Goal: Transaction & Acquisition: Purchase product/service

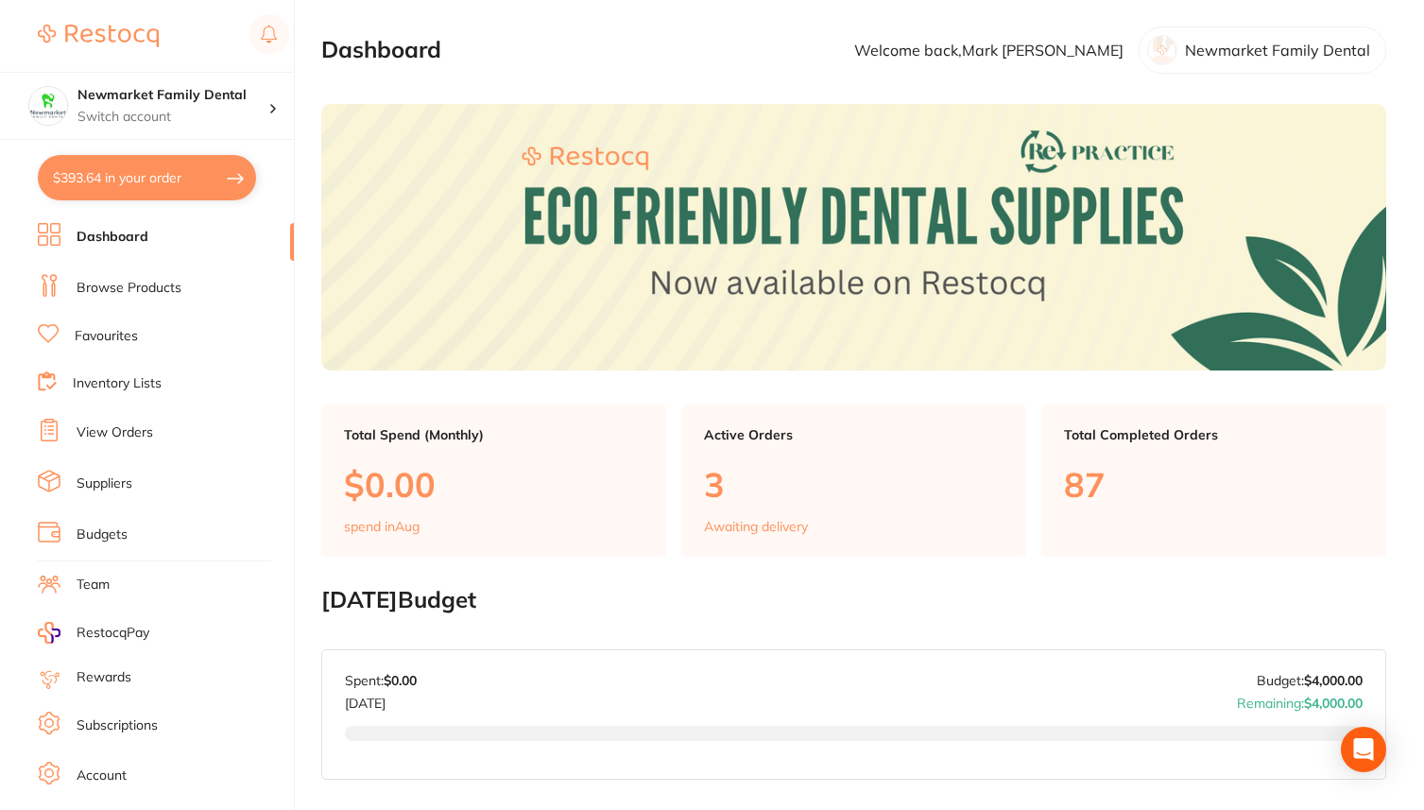
click at [164, 174] on button "$393.64 in your order" at bounding box center [147, 177] width 218 height 45
checkbox input "true"
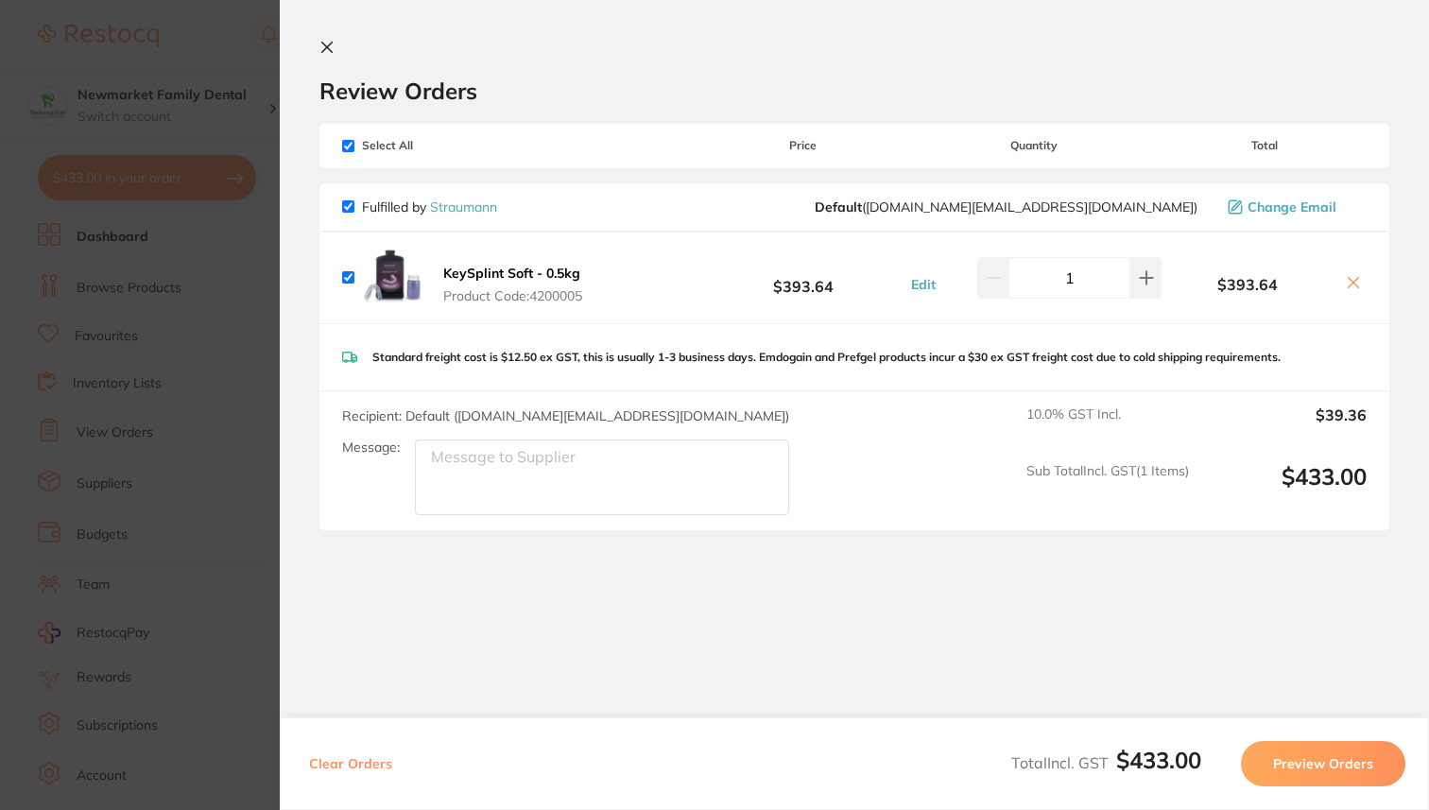
click at [1348, 285] on icon at bounding box center [1352, 282] width 15 height 15
checkbox input "false"
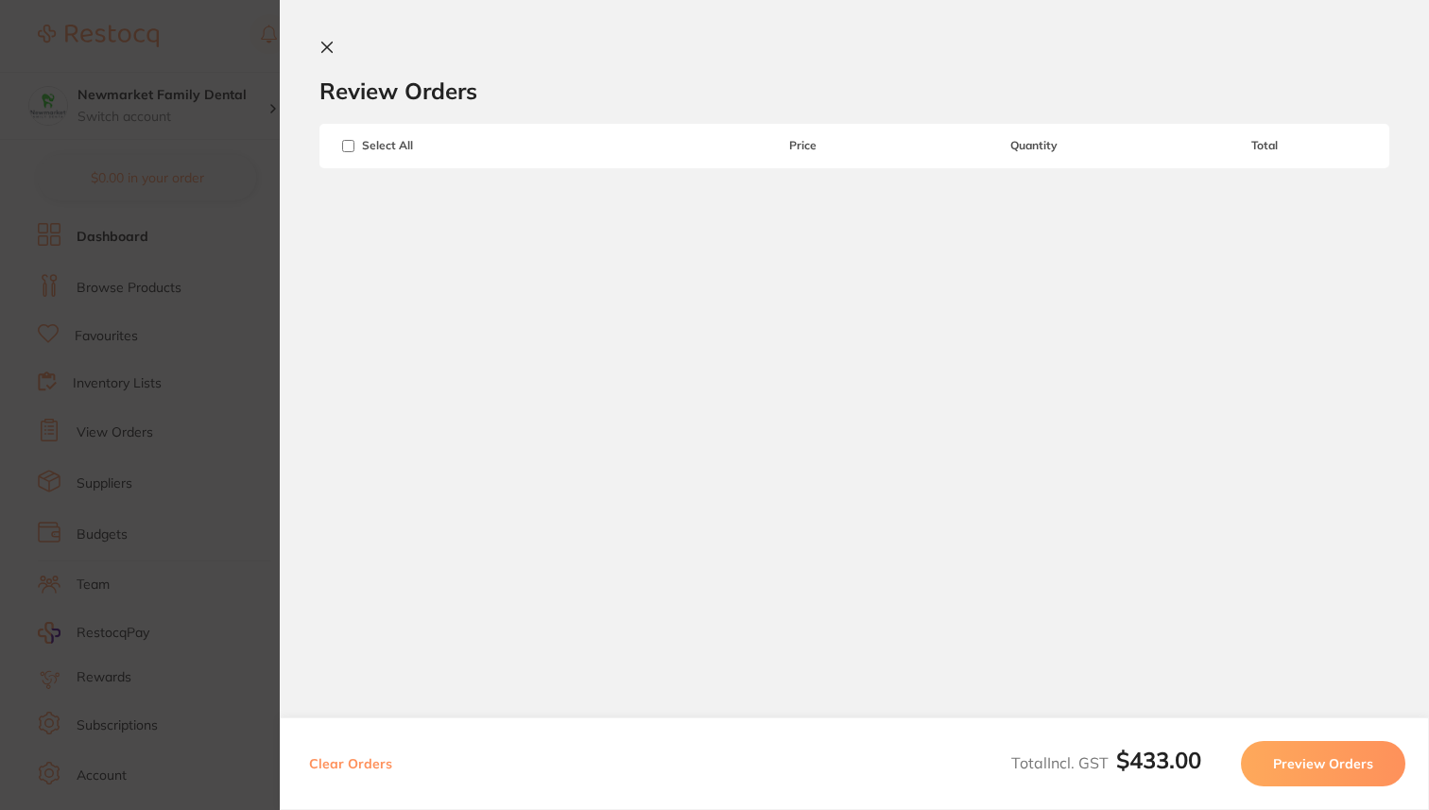
click at [321, 47] on icon at bounding box center [326, 47] width 15 height 15
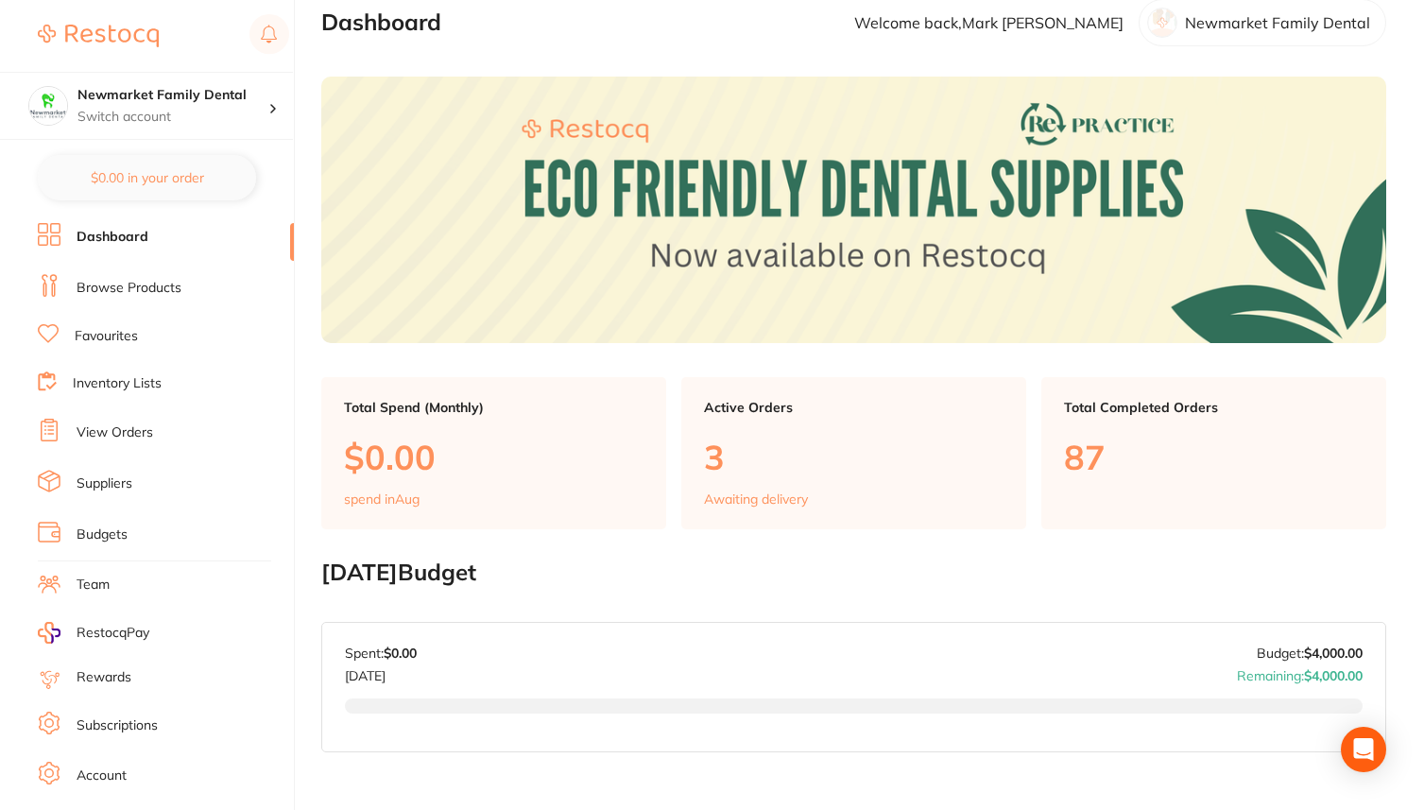
scroll to position [29, 0]
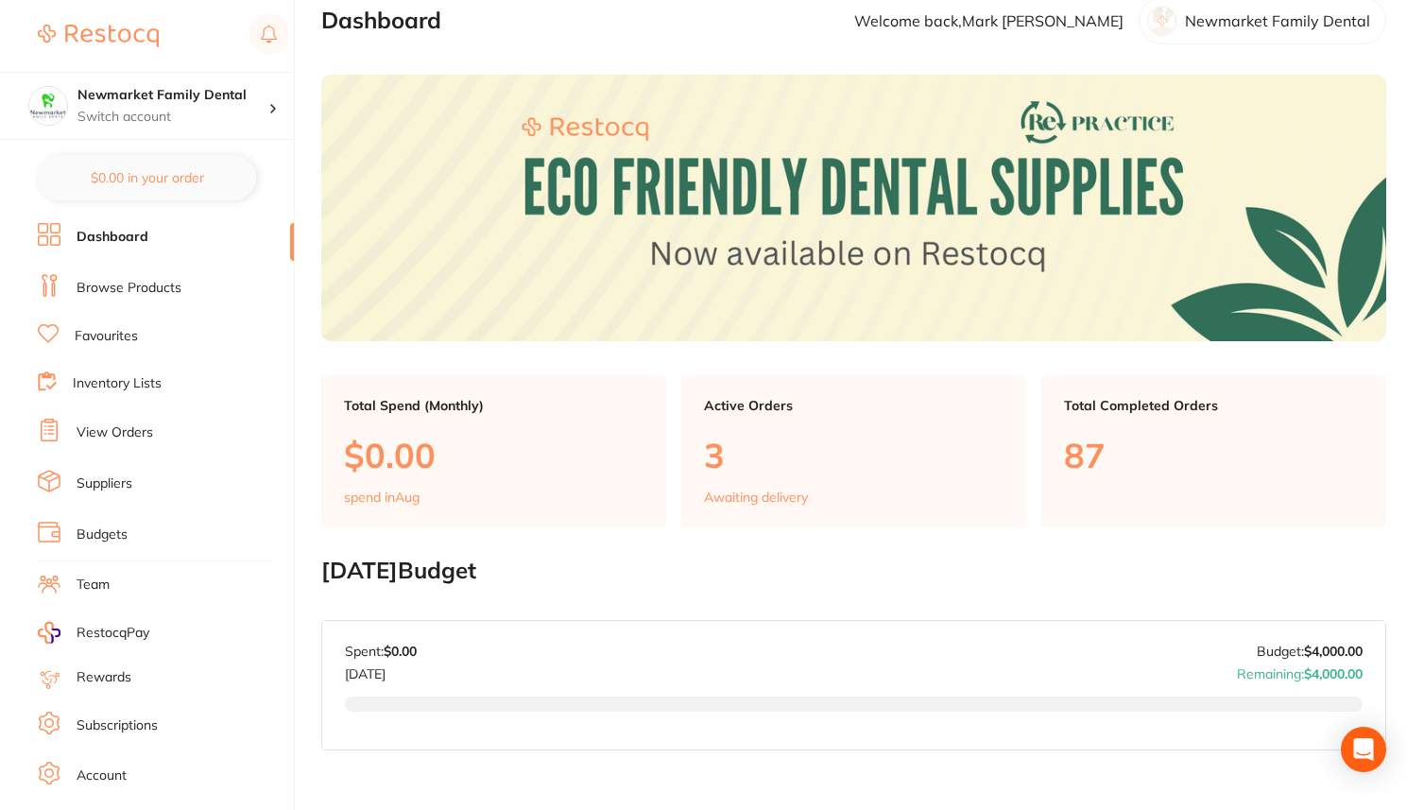
click at [153, 279] on link "Browse Products" at bounding box center [129, 288] width 105 height 19
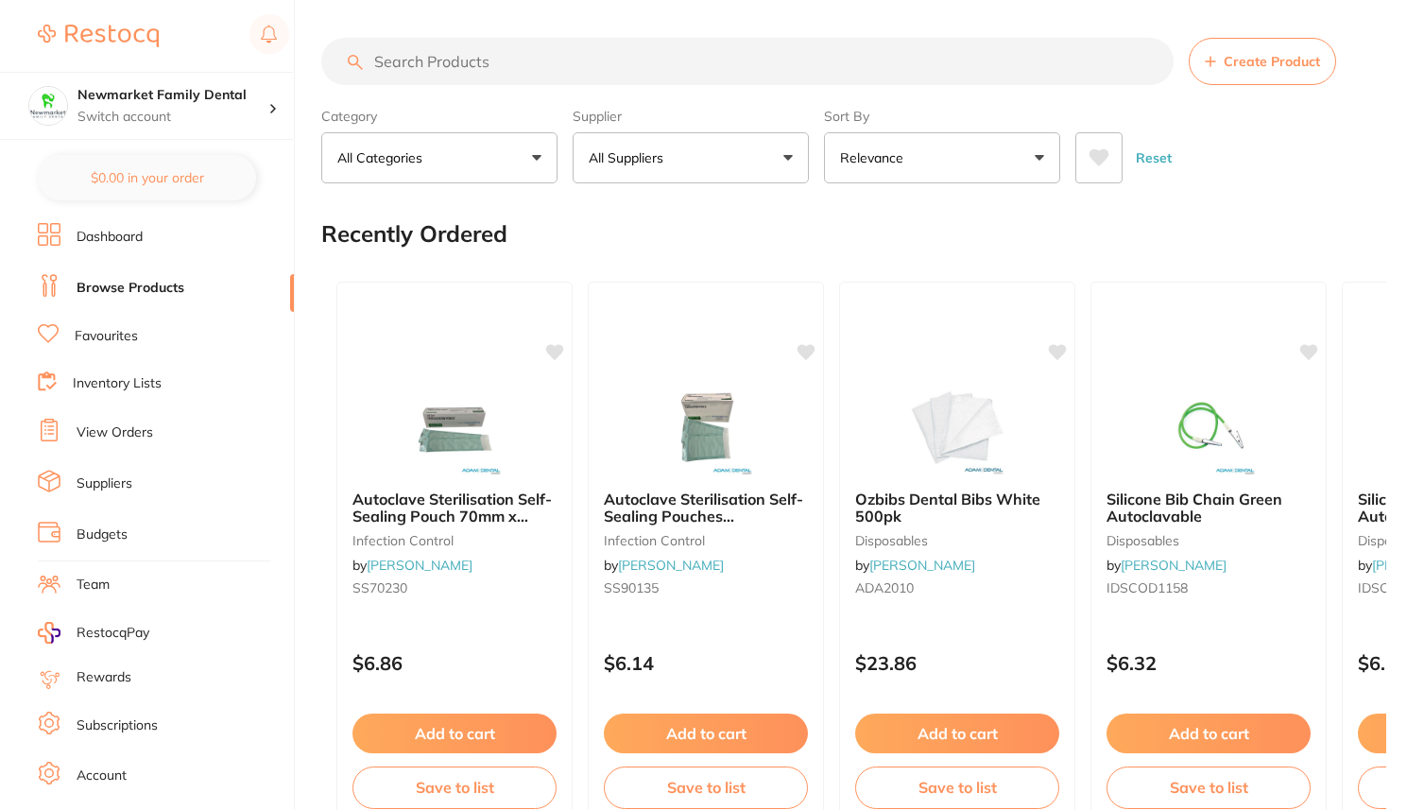
click at [488, 67] on input "search" at bounding box center [747, 61] width 852 height 47
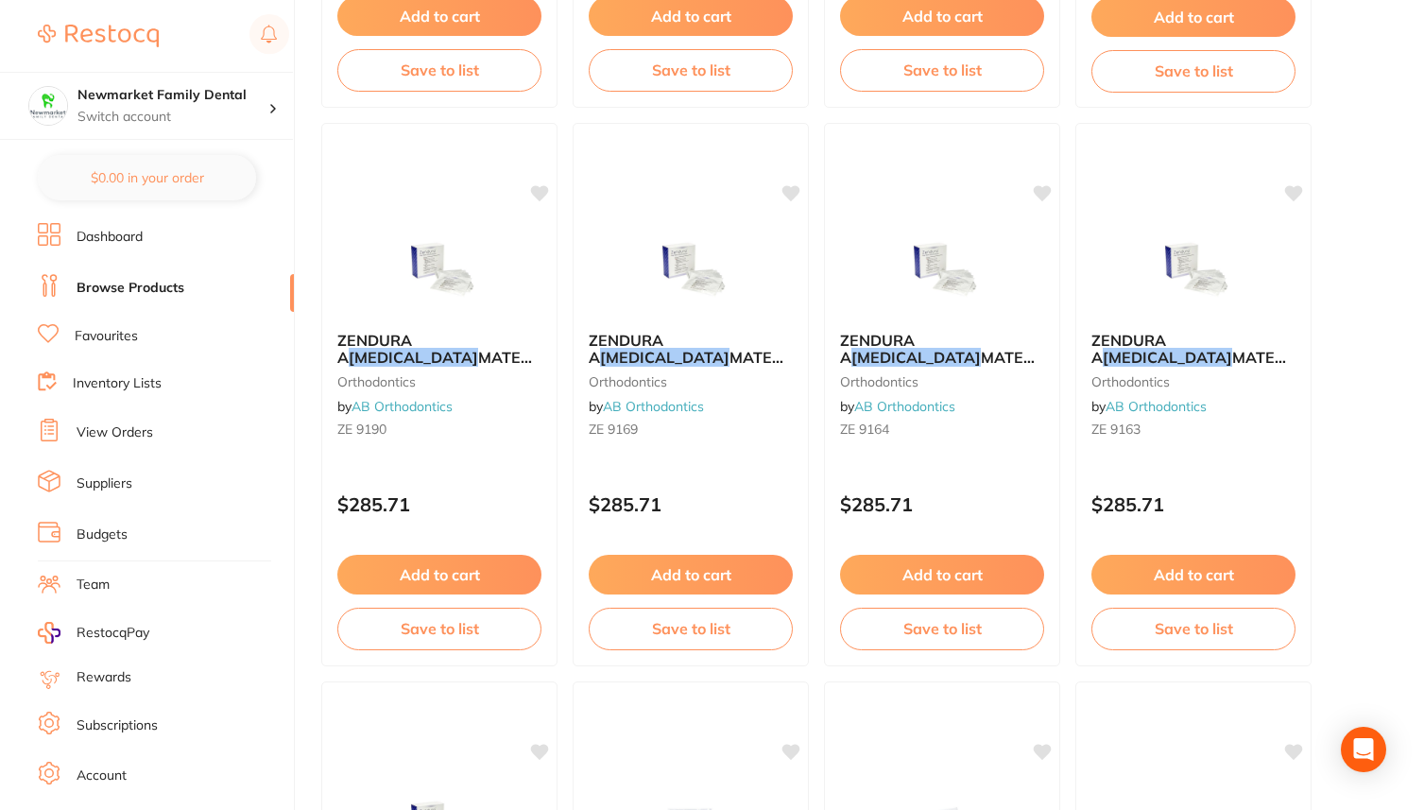
scroll to position [6316, 0]
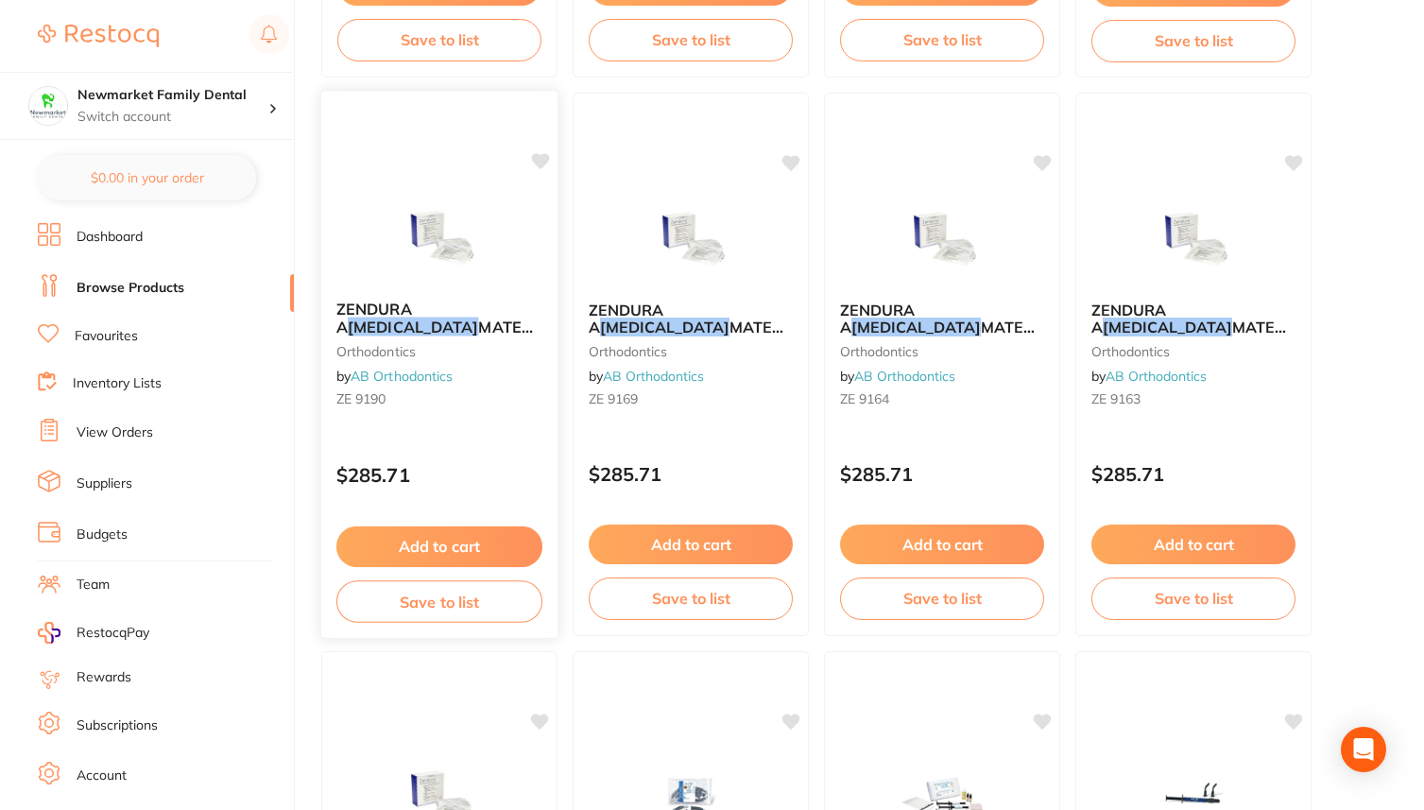
type input "[MEDICAL_DATA]"
click at [454, 319] on span "MATERIAL 125MM X 0.625MM ROUND (BOX 20)" at bounding box center [446, 344] width 220 height 54
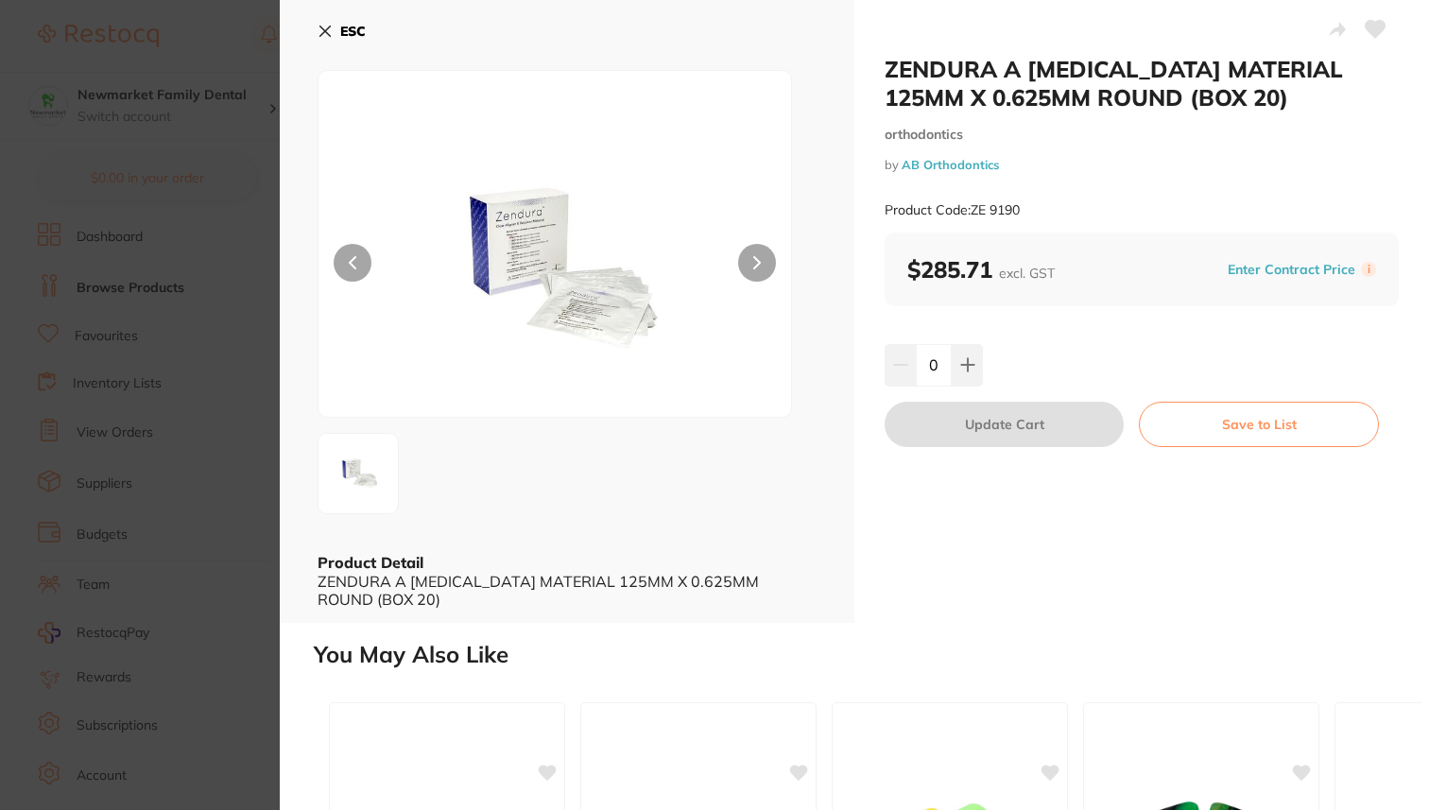
click at [330, 19] on button "ESC" at bounding box center [341, 31] width 48 height 32
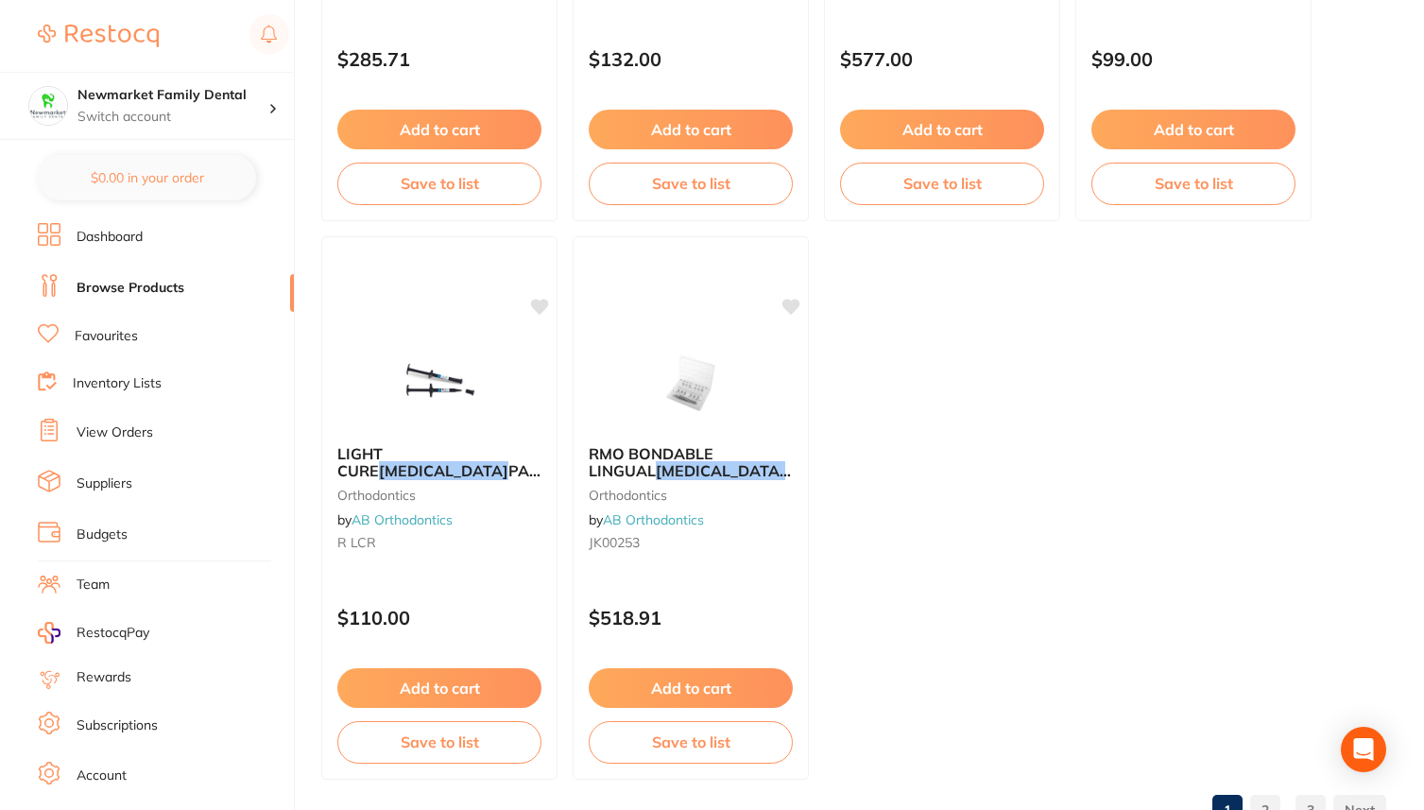
scroll to position [7358, 0]
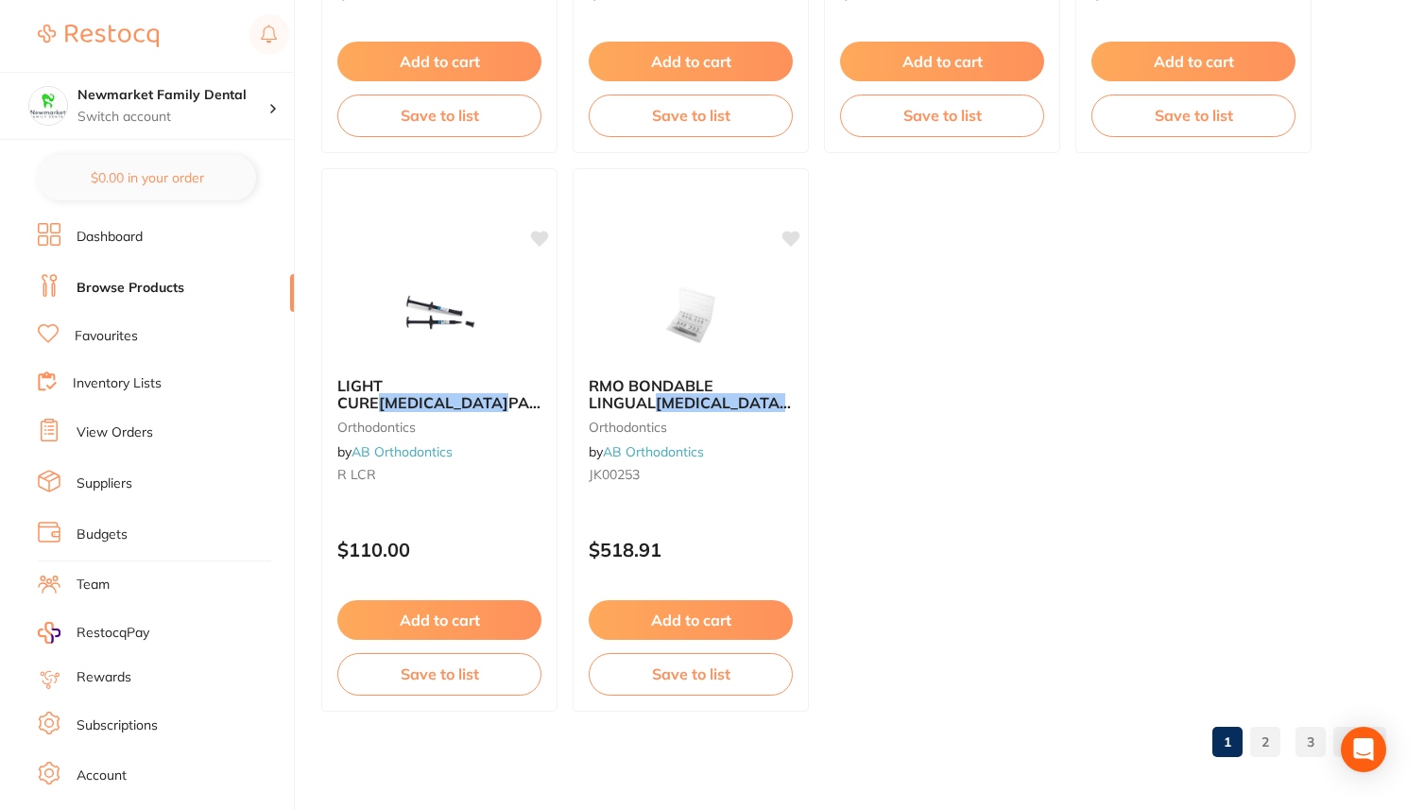
click at [1270, 740] on link "2" at bounding box center [1265, 742] width 30 height 38
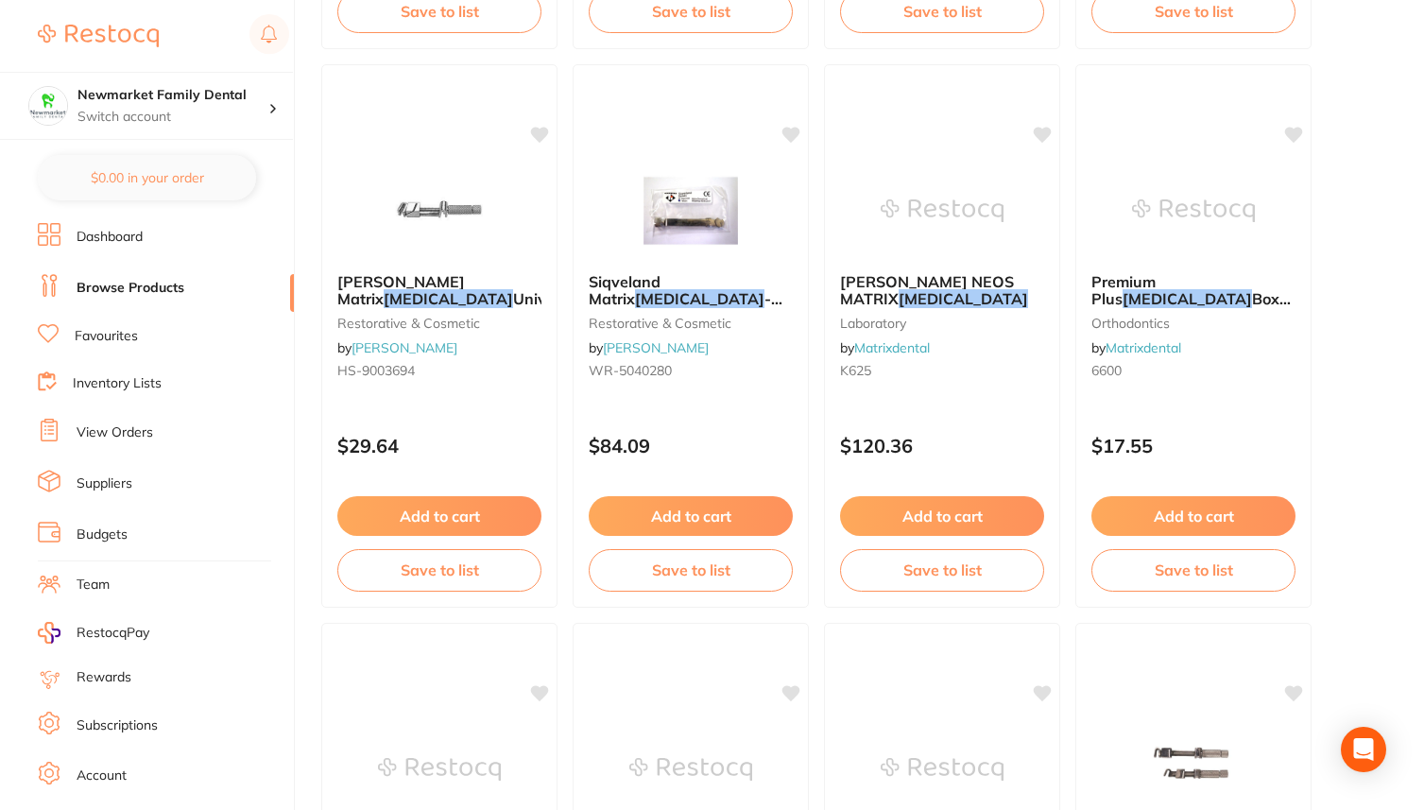
scroll to position [4155, 0]
